Goal: Task Accomplishment & Management: Manage account settings

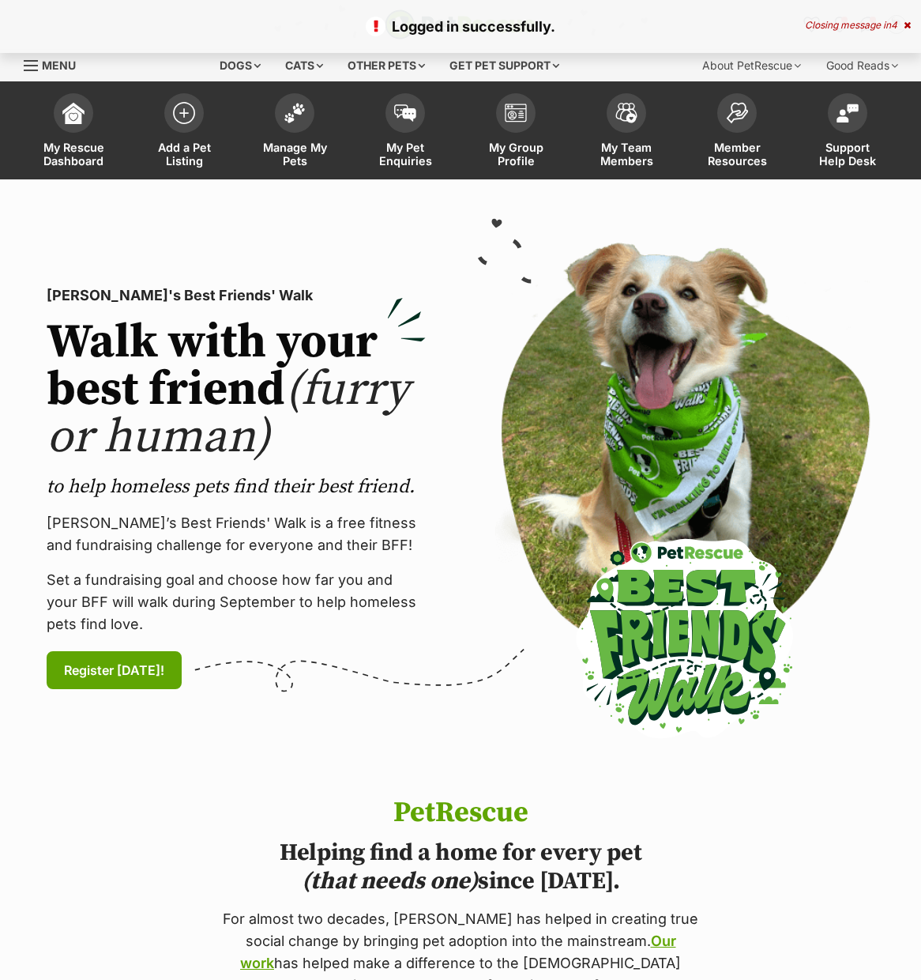
drag, startPoint x: 292, startPoint y: 122, endPoint x: 317, endPoint y: 396, distance: 275.2
click at [292, 122] on span at bounding box center [294, 112] width 39 height 39
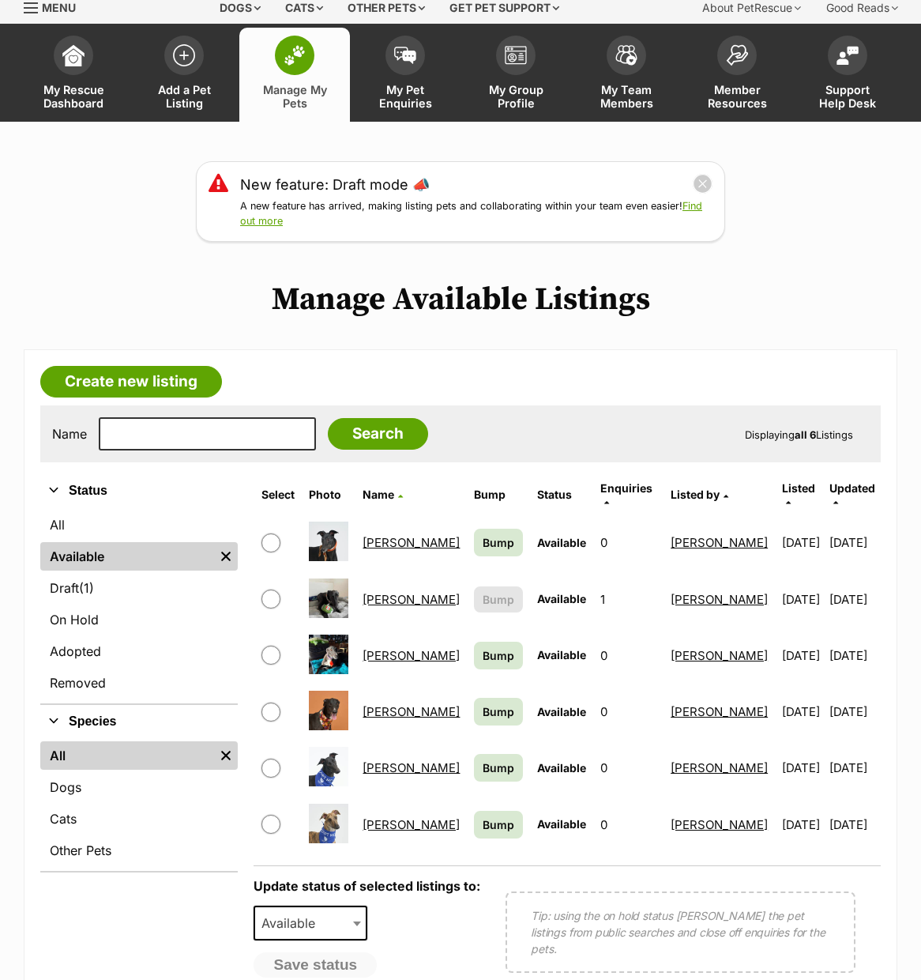
scroll to position [58, 0]
click at [276, 533] on input "checkbox" at bounding box center [270, 542] width 19 height 19
checkbox input "true"
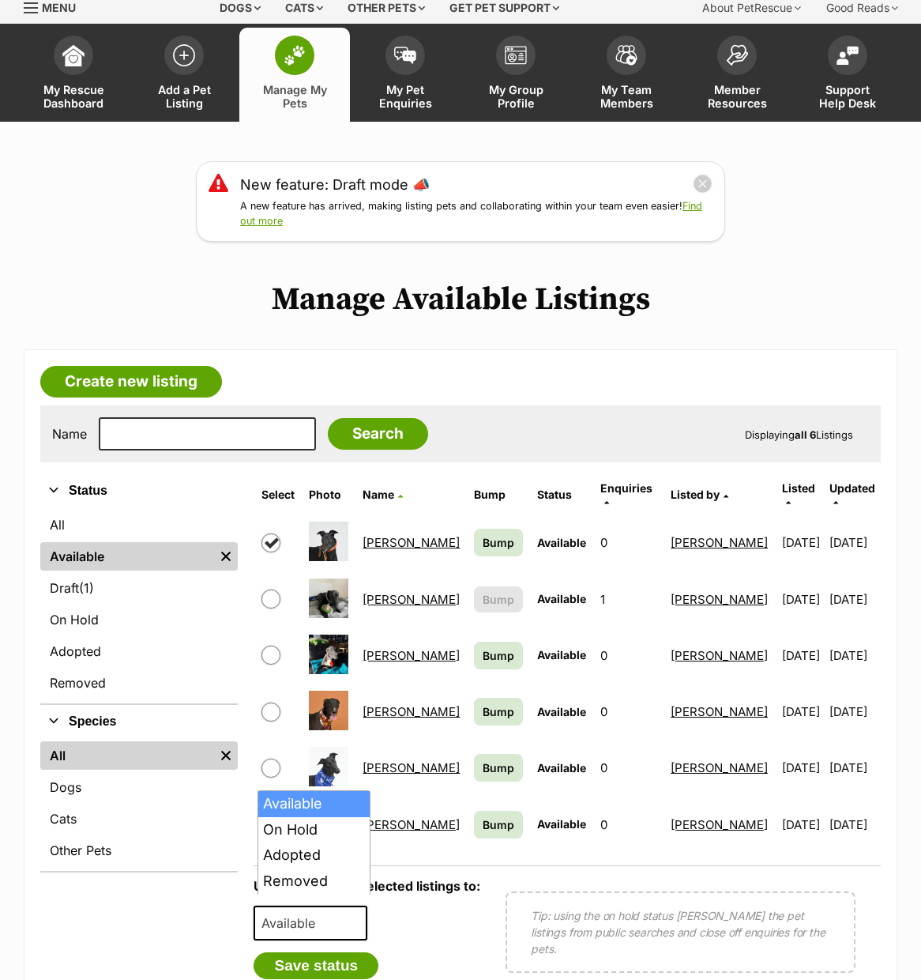
click at [320, 912] on span "Available" at bounding box center [293, 923] width 76 height 22
select select "rehomed"
drag, startPoint x: 323, startPoint y: 944, endPoint x: 329, endPoint y: 937, distance: 9.5
click at [323, 952] on button "Save status" at bounding box center [316, 965] width 125 height 27
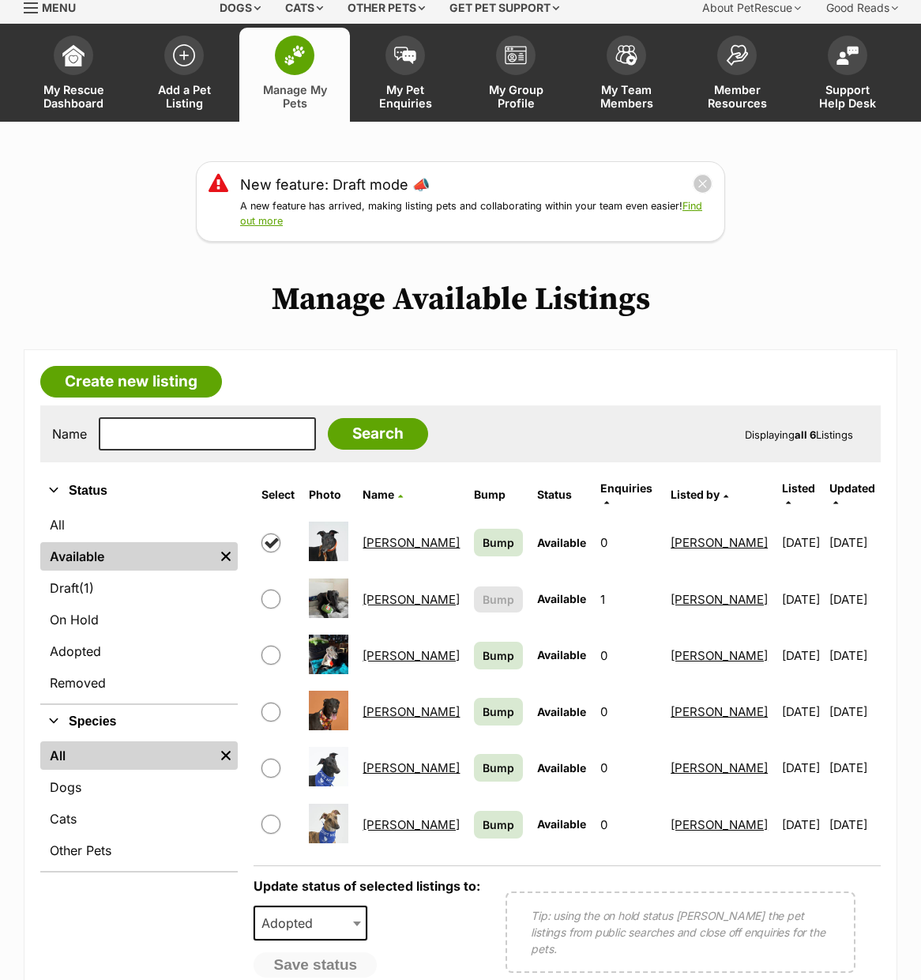
scroll to position [55, 0]
